Goal: Task Accomplishment & Management: Use online tool/utility

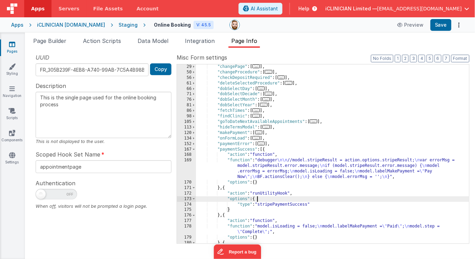
scroll to position [66, 0]
click at [62, 24] on div "iCLINICIAN [DOMAIN_NAME]" at bounding box center [71, 24] width 68 height 7
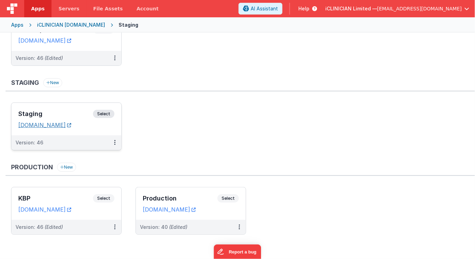
scroll to position [46, 0]
click at [68, 194] on div "KBP Select" at bounding box center [66, 200] width 96 height 12
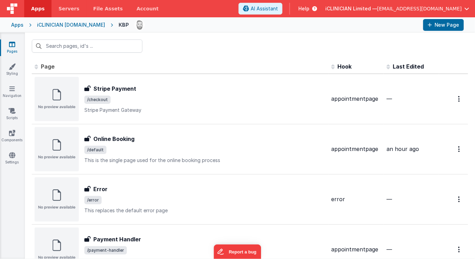
click at [19, 24] on div "Apps" at bounding box center [17, 24] width 12 height 7
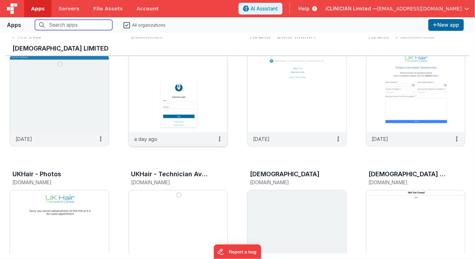
scroll to position [36, 0]
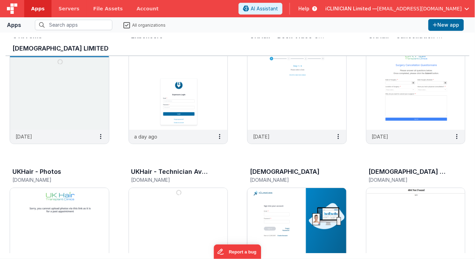
click at [311, 226] on img at bounding box center [296, 226] width 99 height 77
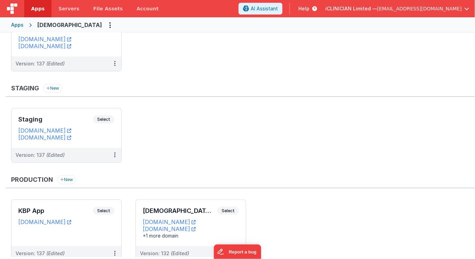
scroll to position [62, 0]
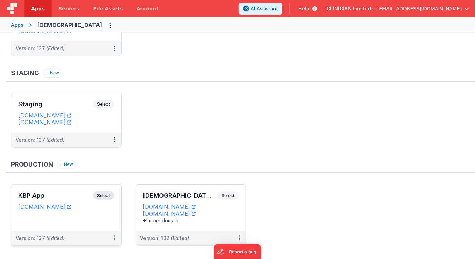
click at [64, 188] on div "KBP App Select URLs [DOMAIN_NAME]" at bounding box center [66, 207] width 110 height 46
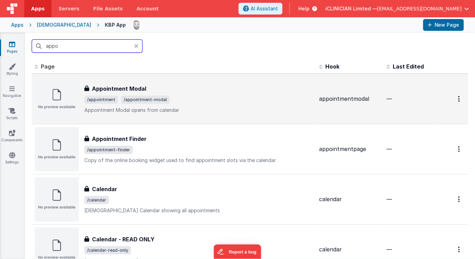
type input "appo"
click at [190, 111] on p "Appointment Modal opens from calendar" at bounding box center [198, 109] width 229 height 7
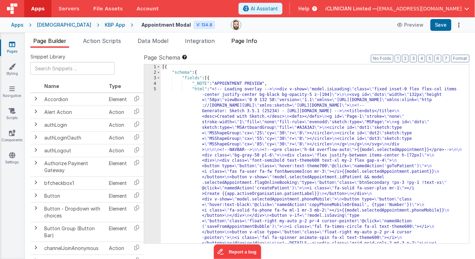
click at [240, 39] on span "Page Info" at bounding box center [244, 40] width 26 height 7
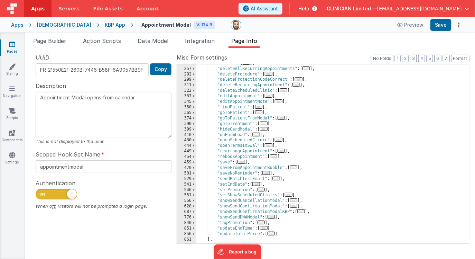
scroll to position [202, 0]
click at [54, 41] on span "Page Builder" at bounding box center [49, 40] width 33 height 7
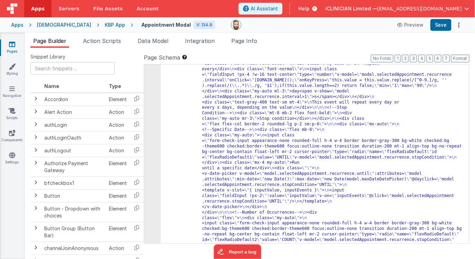
scroll to position [3725, 0]
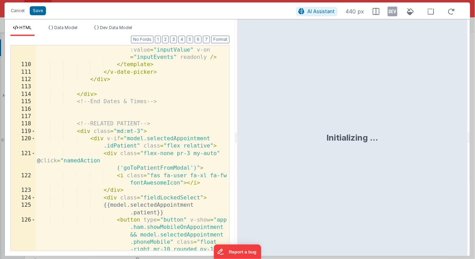
scroll to position [1212, 0]
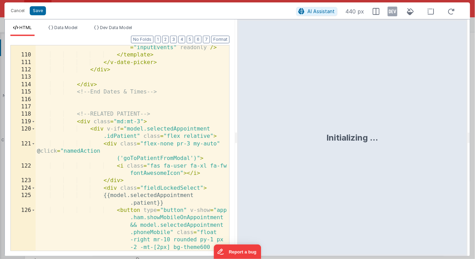
click at [189, 113] on div "< input class = "fieldInputNoFocus !px-4" :value = "inputValue" v-on = "inputEv…" at bounding box center [133, 176] width 194 height 308
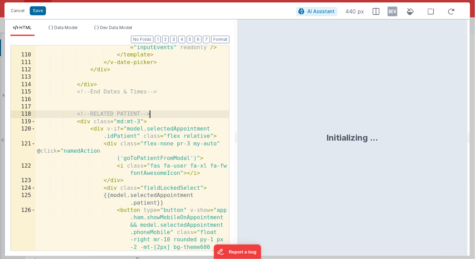
scroll to position [0, 0]
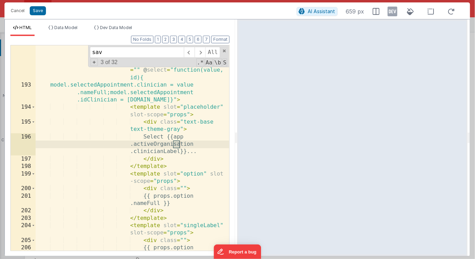
type input "save"
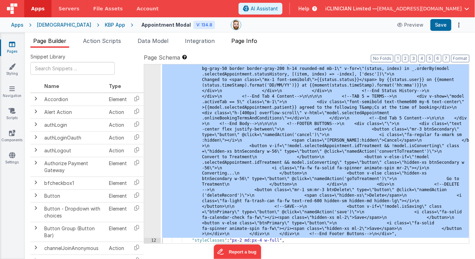
click at [254, 38] on span "Page Info" at bounding box center [244, 40] width 26 height 7
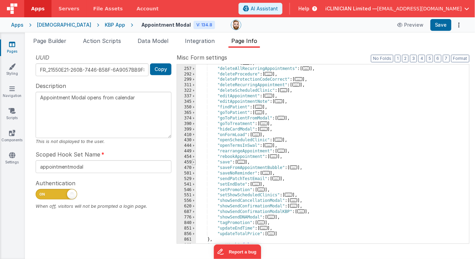
scroll to position [0, 0]
click at [195, 161] on span at bounding box center [194, 162] width 4 height 6
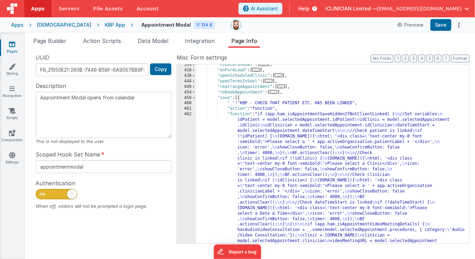
scroll to position [266, 0]
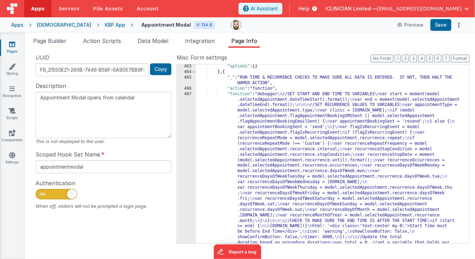
scroll to position [568, 0]
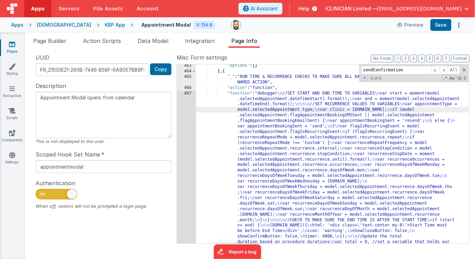
scroll to position [1208, 0]
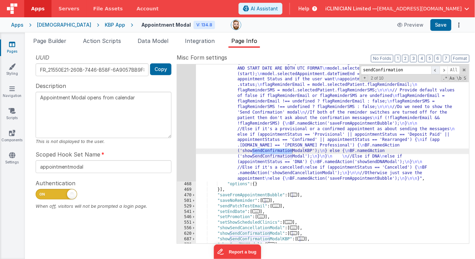
type input "sendConfirmation"
click at [436, 70] on span at bounding box center [435, 70] width 8 height 9
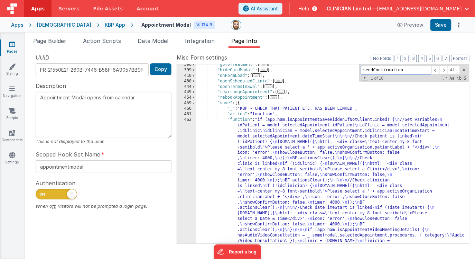
scroll to position [356, 0]
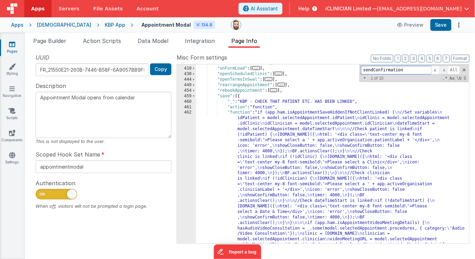
click at [443, 71] on span at bounding box center [444, 70] width 8 height 9
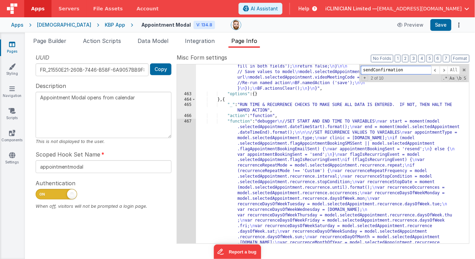
scroll to position [627, 0]
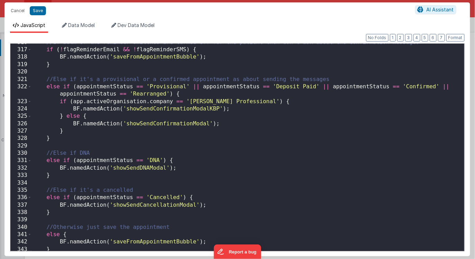
scroll to position [2408, 0]
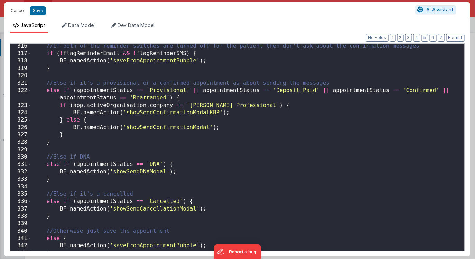
click at [199, 90] on div "//If both of the reminder switches are turned off for the patient then don't as…" at bounding box center [248, 154] width 432 height 222
click at [76, 90] on div "//If both of the reminder switches are turned off for the patient then don't as…" at bounding box center [248, 154] width 432 height 222
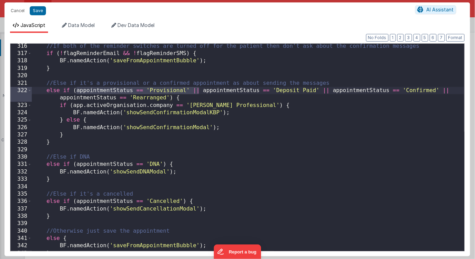
click at [168, 98] on div "//If both of the reminder switches are turned off for the patient then don't as…" at bounding box center [248, 154] width 432 height 222
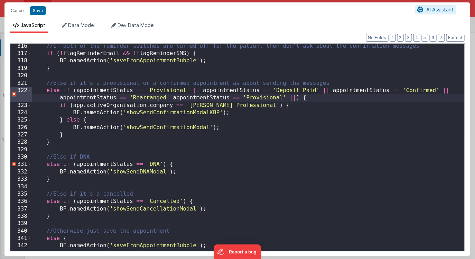
click at [172, 96] on div "//If both of the reminder switches are turned off for the patient then don't as…" at bounding box center [248, 154] width 432 height 222
click at [294, 98] on div "//If both of the reminder switches are turned off for the patient then don't as…" at bounding box center [248, 154] width 432 height 222
click at [306, 99] on div "//If both of the reminder switches are turned off for the patient then don't as…" at bounding box center [248, 154] width 432 height 222
click at [271, 99] on div "//If both of the reminder switches are turned off for the patient then don't as…" at bounding box center [248, 154] width 432 height 222
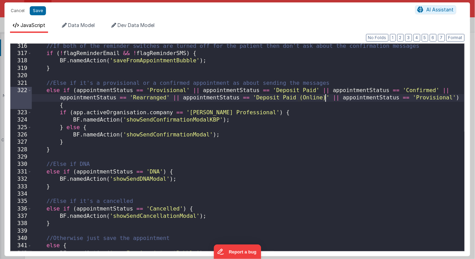
click at [430, 99] on div "//If both of the reminder switches are turned off for the patient then don't as…" at bounding box center [248, 154] width 432 height 222
click at [328, 99] on div "//If both of the reminder switches are turned off for the patient then don't as…" at bounding box center [248, 154] width 432 height 222
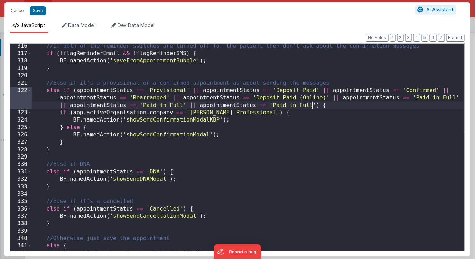
click at [311, 106] on div "//If both of the reminder switches are turned off for the patient then don't as…" at bounding box center [248, 154] width 432 height 222
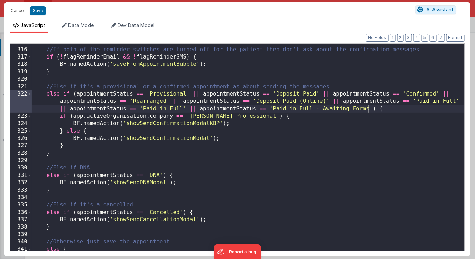
scroll to position [2399, 0]
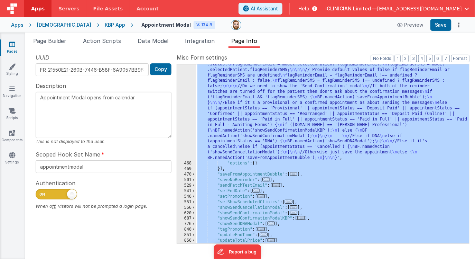
click at [50, 25] on div "[DEMOGRAPHIC_DATA]" at bounding box center [64, 24] width 54 height 7
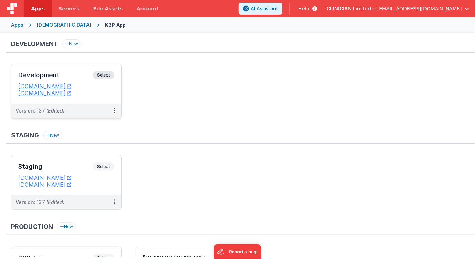
click at [70, 72] on h3 "Development" at bounding box center [55, 75] width 75 height 7
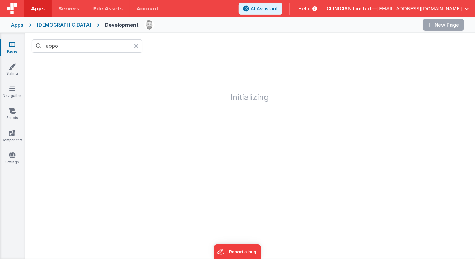
click at [134, 47] on icon at bounding box center [136, 46] width 4 height 6
click at [110, 47] on input "text" at bounding box center [87, 45] width 111 height 13
type input "app"
click at [134, 46] on icon at bounding box center [136, 46] width 4 height 6
click at [155, 39] on div at bounding box center [250, 45] width 450 height 27
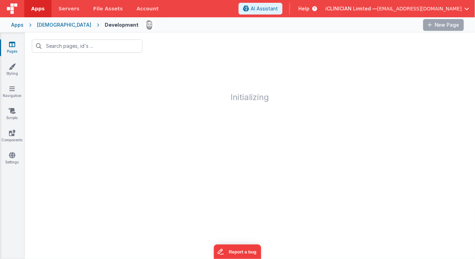
click at [47, 26] on div "[DEMOGRAPHIC_DATA]" at bounding box center [64, 24] width 54 height 7
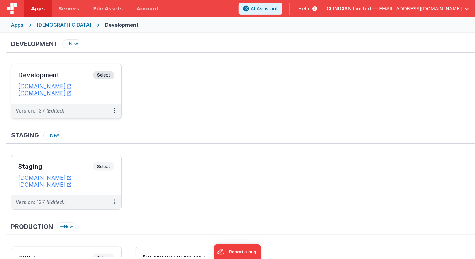
click at [74, 72] on h3 "Development" at bounding box center [55, 75] width 75 height 7
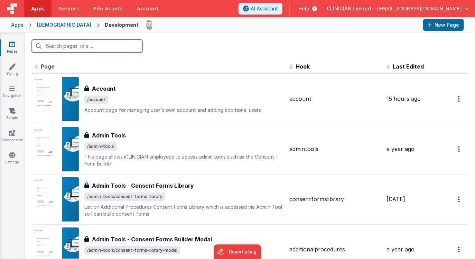
click at [109, 46] on input "text" at bounding box center [87, 45] width 111 height 13
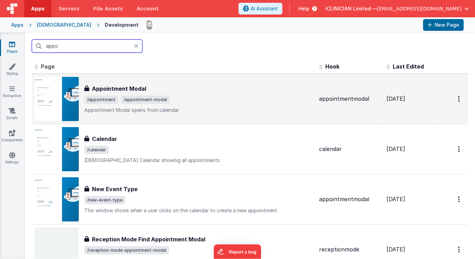
type input "appo"
click at [108, 88] on h3 "Appointment Modal" at bounding box center [119, 88] width 54 height 8
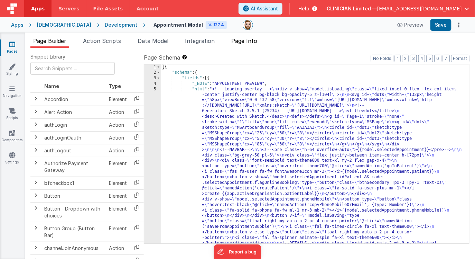
click at [241, 42] on span "Page Info" at bounding box center [244, 40] width 26 height 7
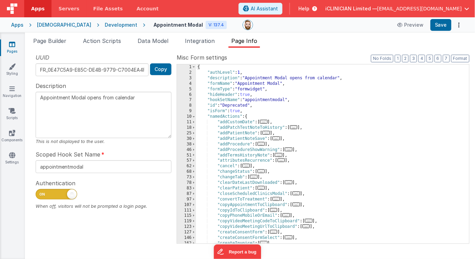
click at [314, 112] on div "{ "authLevel" : 1 , "description" : "Appointment Modal opens from calendar" , "…" at bounding box center [332, 159] width 273 height 190
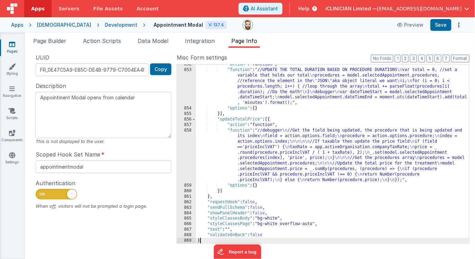
scroll to position [7904, 0]
click at [436, 26] on button "Save" at bounding box center [440, 25] width 21 height 12
click at [439, 25] on button "Save" at bounding box center [440, 25] width 21 height 12
